Goal: Task Accomplishment & Management: Use online tool/utility

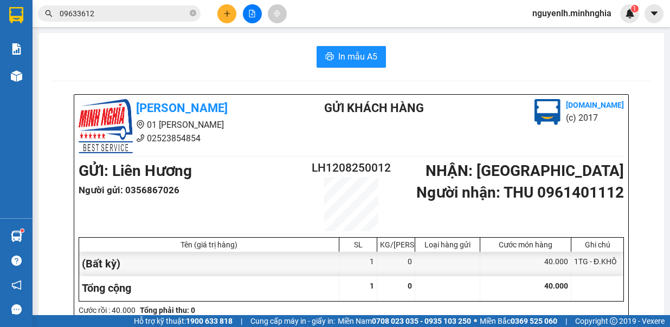
click at [248, 20] on button at bounding box center [252, 13] width 19 height 19
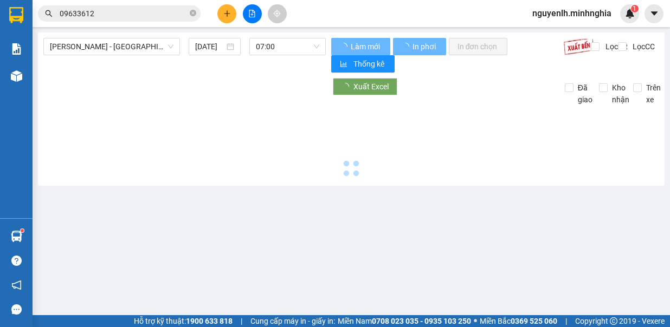
click at [256, 15] on button at bounding box center [252, 13] width 19 height 19
click at [135, 47] on span "[PERSON_NAME] - [GEOGRAPHIC_DATA]" at bounding box center [112, 46] width 124 height 16
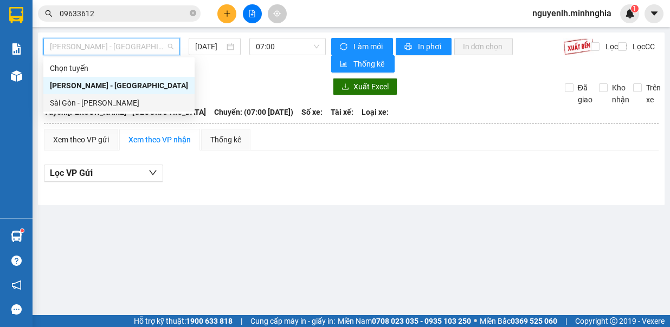
click at [111, 103] on div "Sài Gòn - [PERSON_NAME]" at bounding box center [119, 103] width 138 height 12
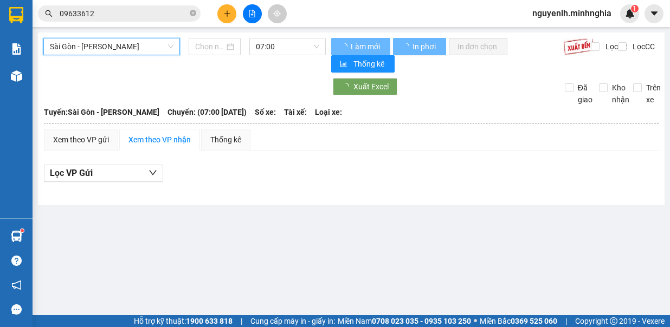
type input "[DATE]"
click at [281, 48] on span "07:00" at bounding box center [287, 46] width 63 height 16
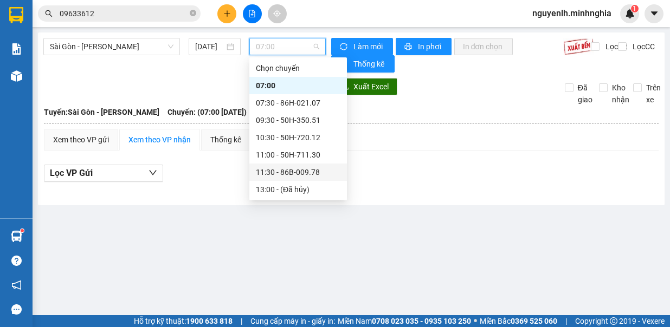
click at [297, 172] on div "11:30 - 86B-009.78" at bounding box center [298, 172] width 85 height 12
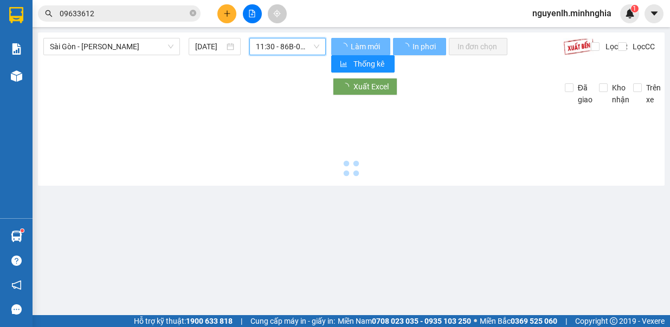
click at [301, 48] on span "11:30 - 86B-009.78" at bounding box center [287, 46] width 63 height 16
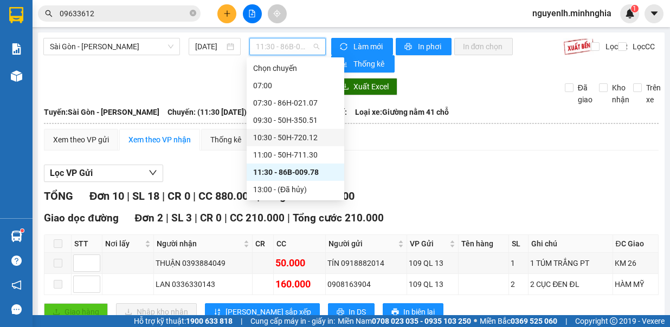
click at [298, 141] on div "10:30 - 50H-720.12" at bounding box center [295, 138] width 85 height 12
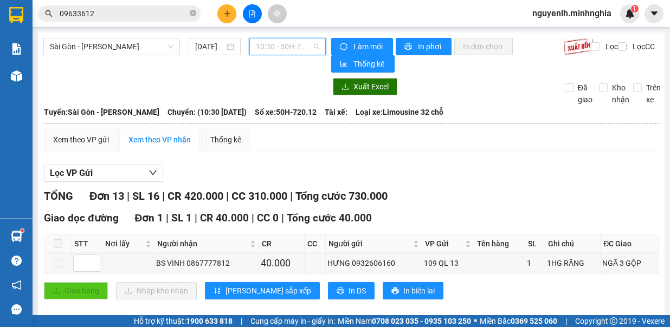
click at [293, 46] on span "10:30 - 50H-720.12" at bounding box center [287, 46] width 63 height 16
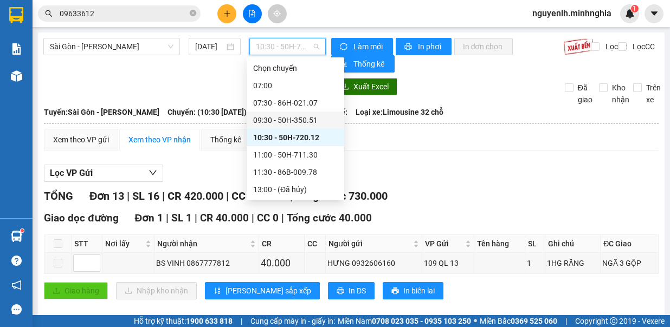
click at [305, 118] on div "09:30 - 50H-350.51" at bounding box center [295, 120] width 85 height 12
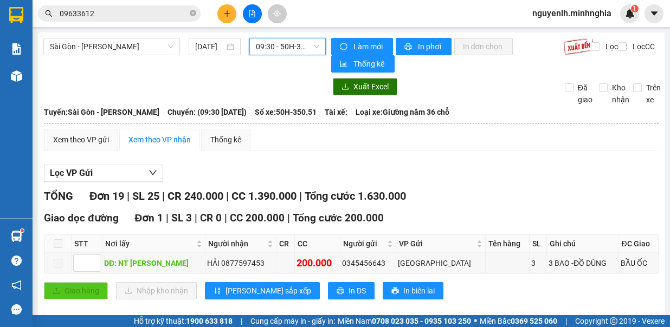
click at [310, 46] on span "09:30 - 50H-350.51" at bounding box center [287, 46] width 63 height 16
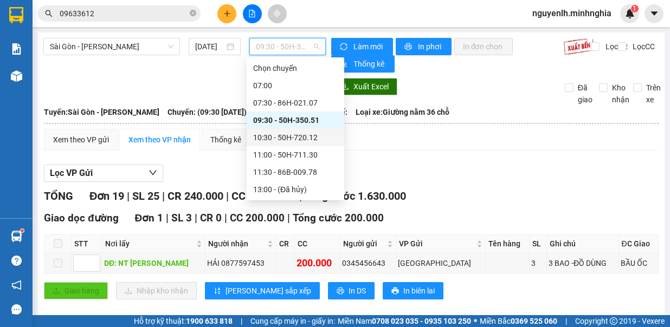
click at [320, 139] on div "10:30 - 50H-720.12" at bounding box center [295, 138] width 85 height 12
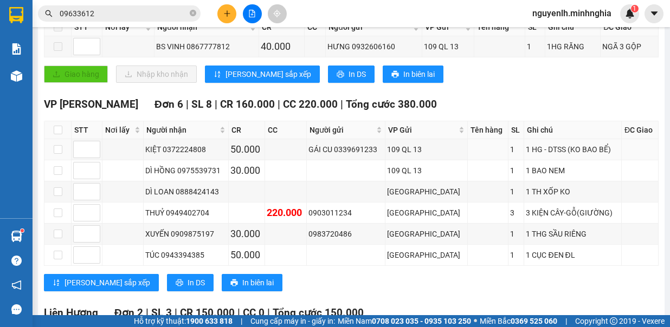
scroll to position [433, 0]
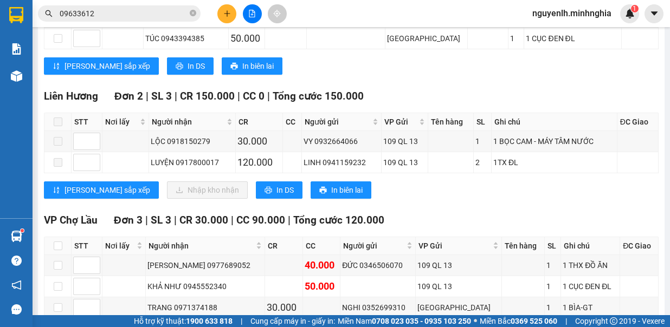
click at [193, 15] on icon "close-circle" at bounding box center [193, 13] width 7 height 7
click at [191, 11] on span at bounding box center [193, 14] width 7 height 12
click at [160, 13] on input "text" at bounding box center [124, 14] width 128 height 12
type input "D"
click at [160, 13] on input "ĐIỆP" at bounding box center [124, 14] width 128 height 12
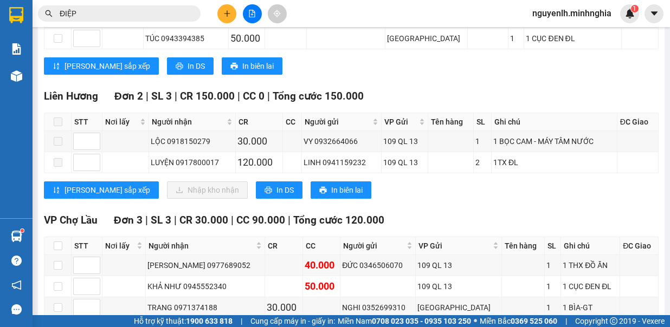
click at [160, 13] on input "ĐIỆP" at bounding box center [124, 14] width 128 height 12
click at [150, 17] on input "ĐIỆP" at bounding box center [124, 14] width 128 height 12
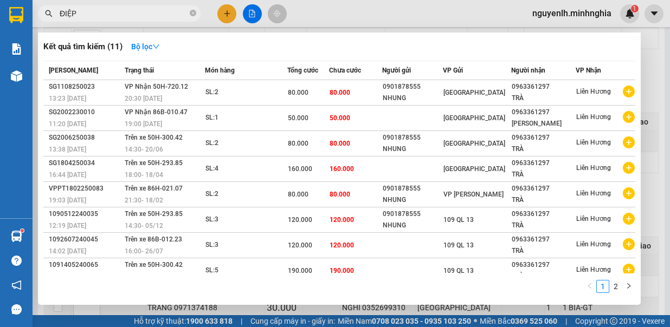
click at [151, 17] on input "ĐIỆP" at bounding box center [124, 14] width 128 height 12
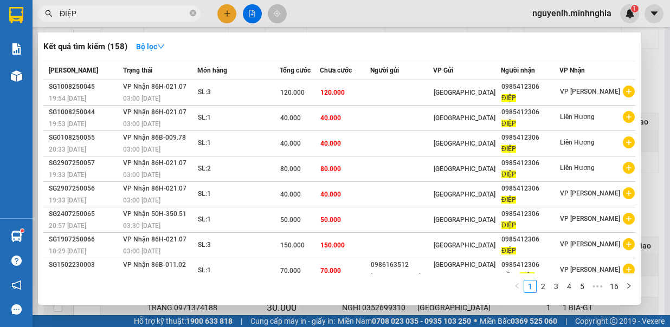
type input "ĐIỆP"
click at [392, 9] on div at bounding box center [335, 163] width 670 height 327
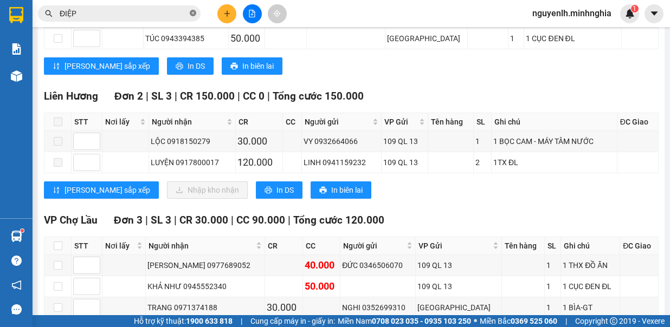
click at [193, 13] on icon "close-circle" at bounding box center [193, 13] width 7 height 7
type input "0"
click at [397, 77] on div "TỔNG Đơn 13 | SL 16 | CR 420.000 | CC 310.000 | Tổng cước 730.000 Giao dọc đườn…" at bounding box center [351, 108] width 614 height 706
click at [148, 17] on input "0" at bounding box center [124, 14] width 128 height 12
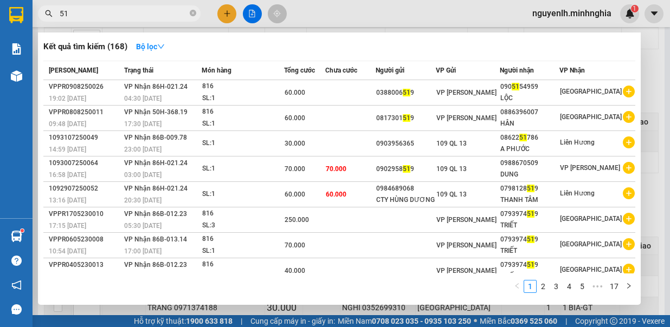
type input "514"
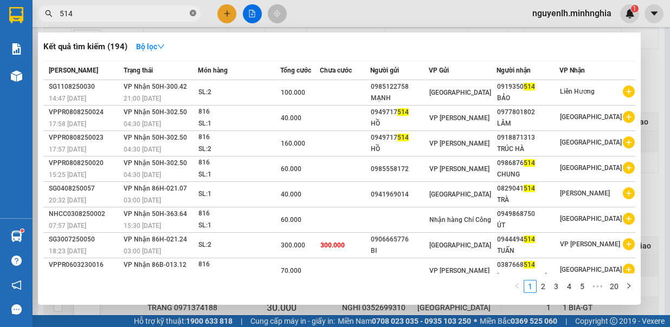
click at [191, 15] on icon "close-circle" at bounding box center [193, 13] width 7 height 7
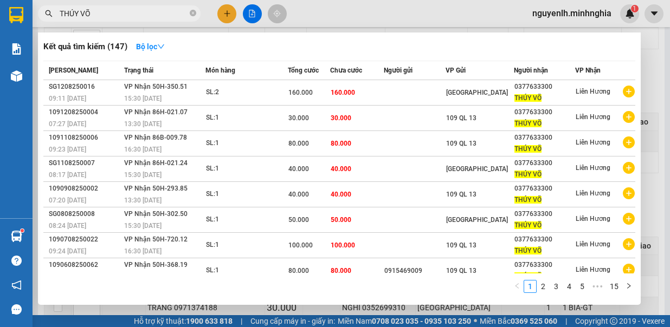
type input "THÚY VÕ"
click at [343, 14] on div at bounding box center [335, 163] width 670 height 327
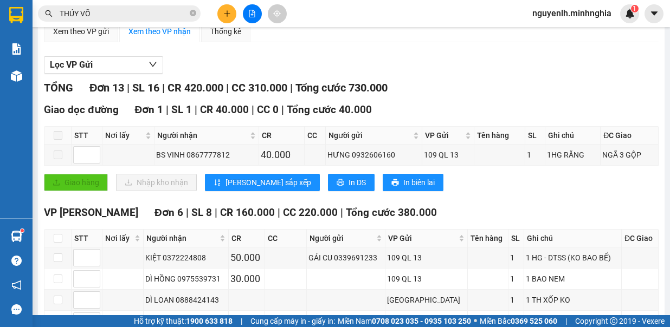
scroll to position [0, 0]
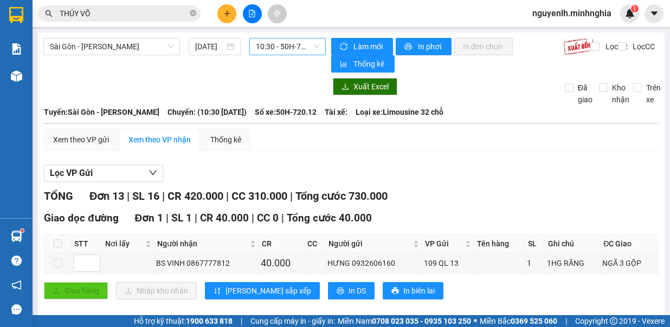
click at [251, 45] on div "10:30 - 50H-720.12" at bounding box center [287, 46] width 76 height 17
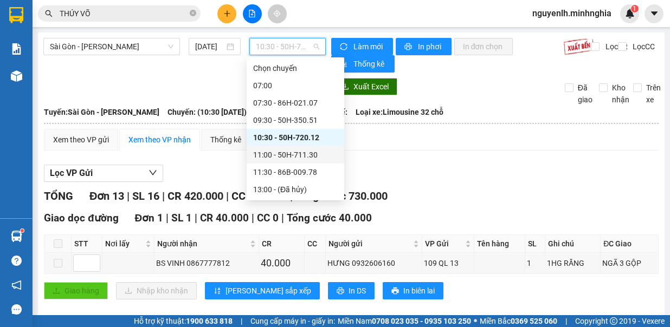
click at [320, 156] on div "11:00 - 50H-711.30" at bounding box center [295, 155] width 85 height 12
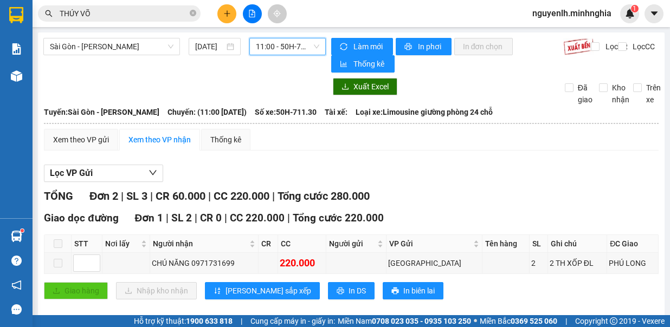
click at [291, 42] on span "11:00 - 50H-711.30" at bounding box center [287, 46] width 63 height 16
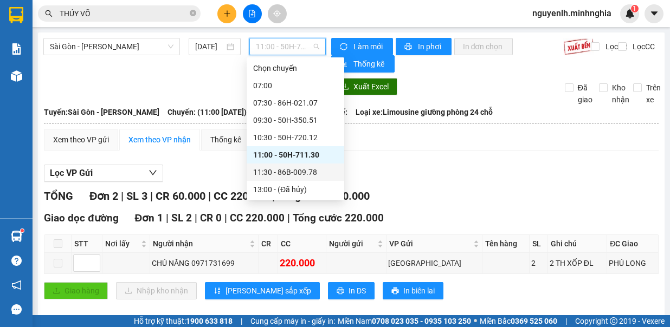
click at [307, 164] on div "11:30 - 86B-009.78" at bounding box center [295, 172] width 98 height 17
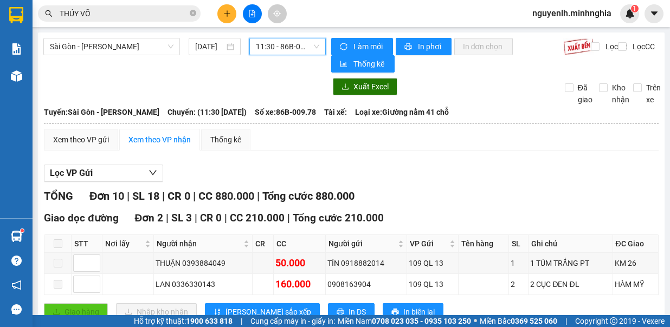
click at [284, 47] on span "11:30 - 86B-009.78" at bounding box center [287, 46] width 63 height 16
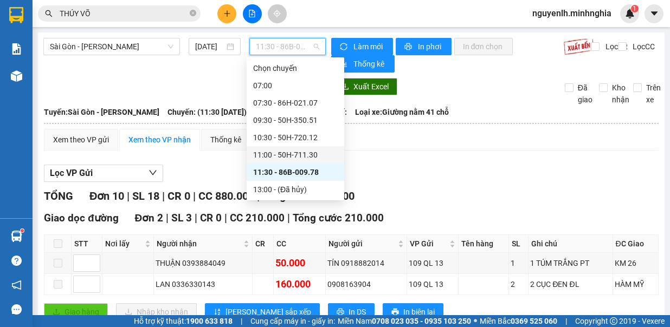
click at [301, 158] on div "11:00 - 50H-711.30" at bounding box center [295, 155] width 85 height 12
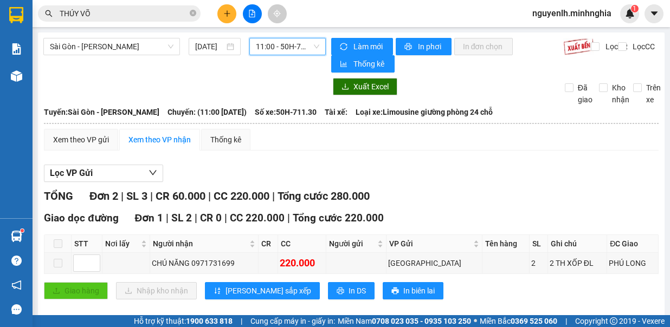
click at [277, 47] on span "11:00 - 50H-711.30" at bounding box center [287, 46] width 63 height 16
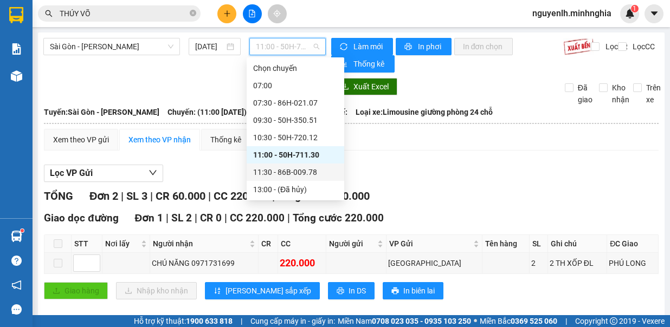
click at [306, 176] on div "11:30 - 86B-009.78" at bounding box center [295, 172] width 85 height 12
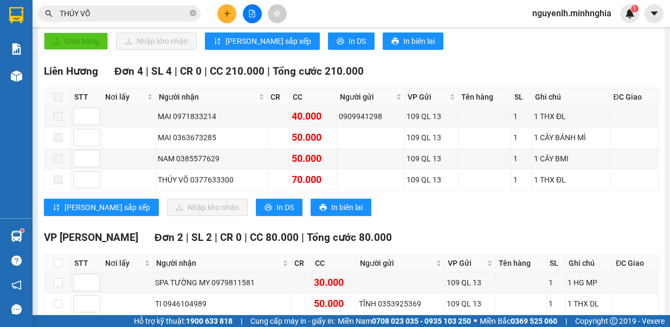
scroll to position [271, 0]
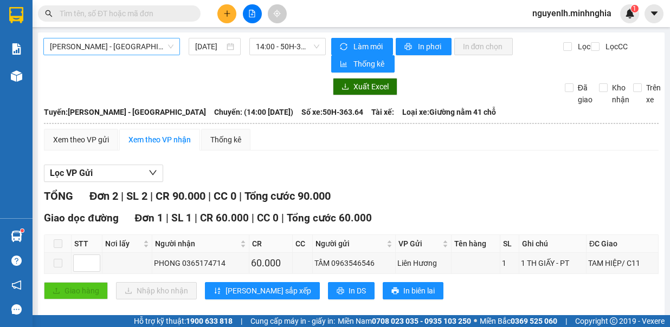
click at [104, 44] on span "[PERSON_NAME] - [GEOGRAPHIC_DATA]" at bounding box center [112, 46] width 124 height 16
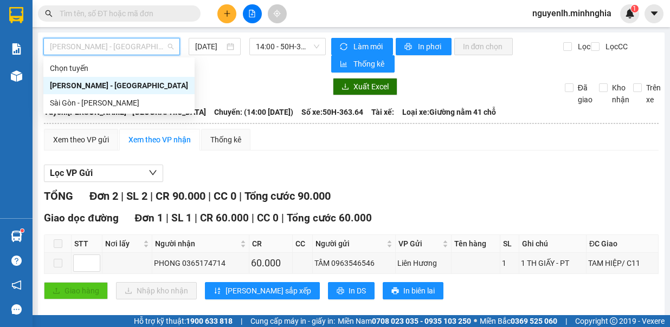
click at [115, 91] on div "[PERSON_NAME] - [GEOGRAPHIC_DATA]" at bounding box center [119, 86] width 138 height 12
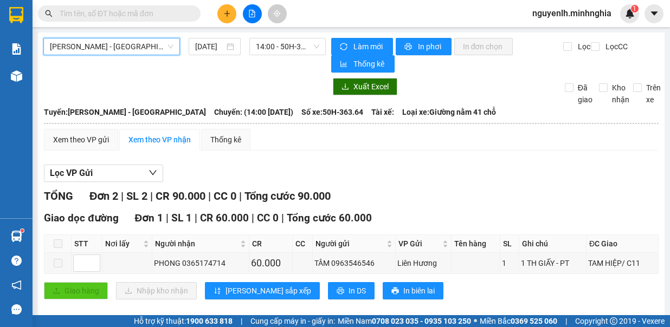
click at [128, 51] on span "[PERSON_NAME] - [GEOGRAPHIC_DATA]" at bounding box center [112, 46] width 124 height 16
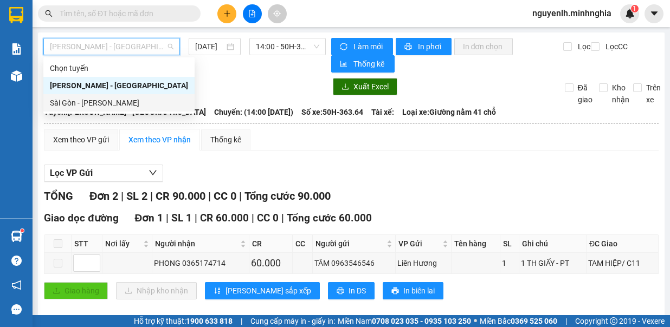
click at [124, 109] on div "Sài Gòn - [PERSON_NAME]" at bounding box center [118, 102] width 151 height 17
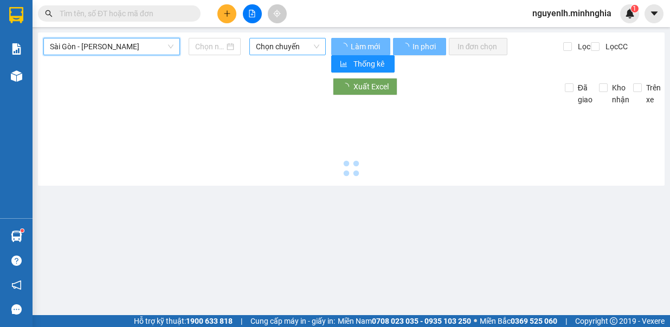
click at [296, 48] on span "Chọn chuyến" at bounding box center [287, 46] width 63 height 16
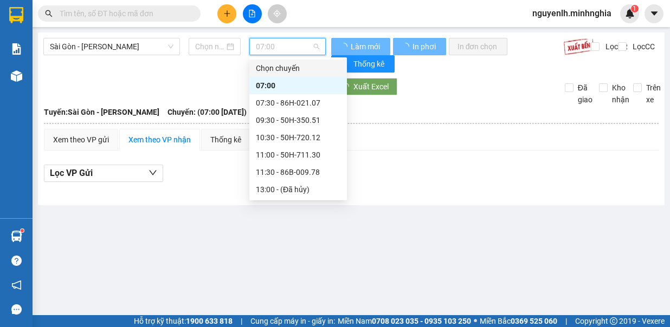
type input "[DATE]"
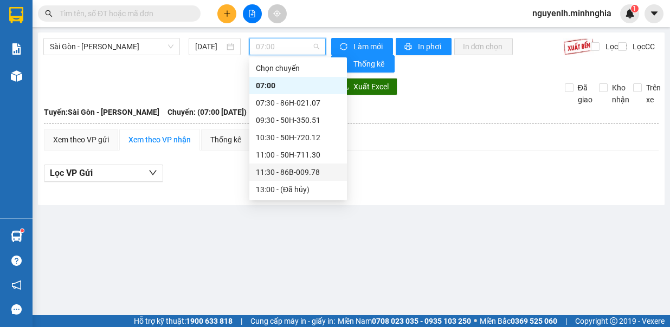
click at [305, 168] on div "11:30 - 86B-009.78" at bounding box center [298, 172] width 85 height 12
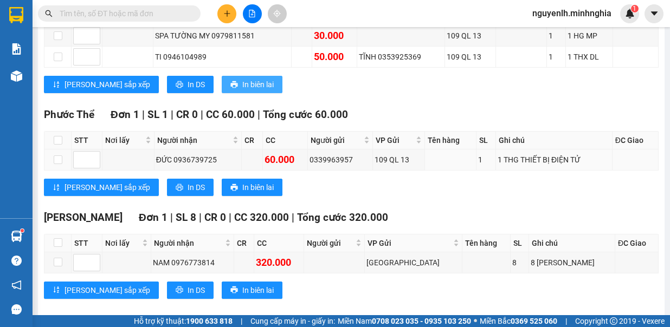
scroll to position [464, 0]
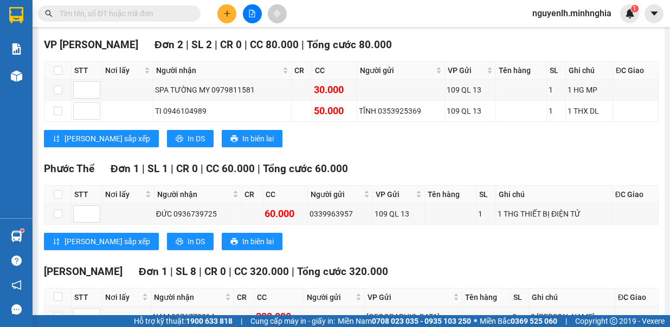
click at [152, 18] on input "text" at bounding box center [124, 14] width 128 height 12
drag, startPoint x: 173, startPoint y: 203, endPoint x: 217, endPoint y: 206, distance: 44.5
click at [217, 208] on div "ĐỨC 0936739725" at bounding box center [197, 214] width 83 height 12
copy div "0936739725"
paste input "0936739725"
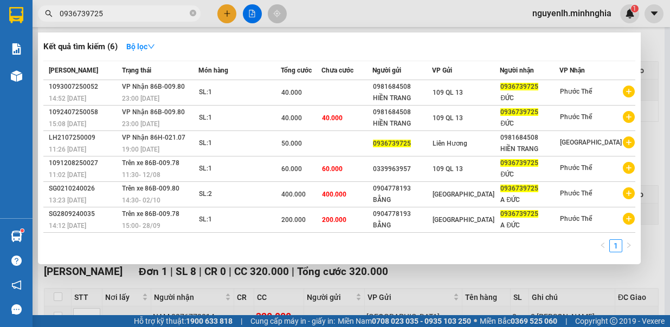
type input "0936739725"
